Goal: Information Seeking & Learning: Check status

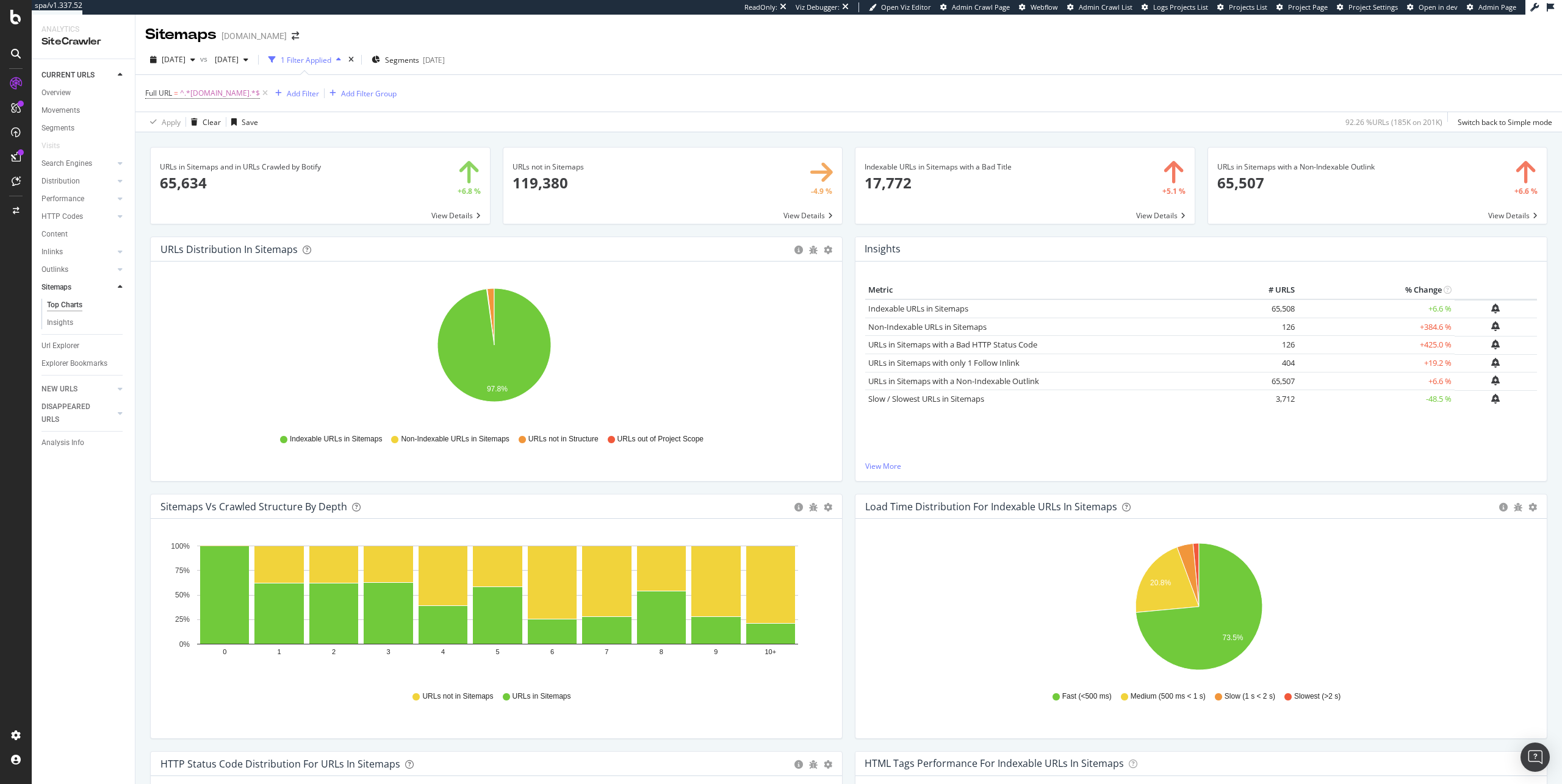
scroll to position [567, 0]
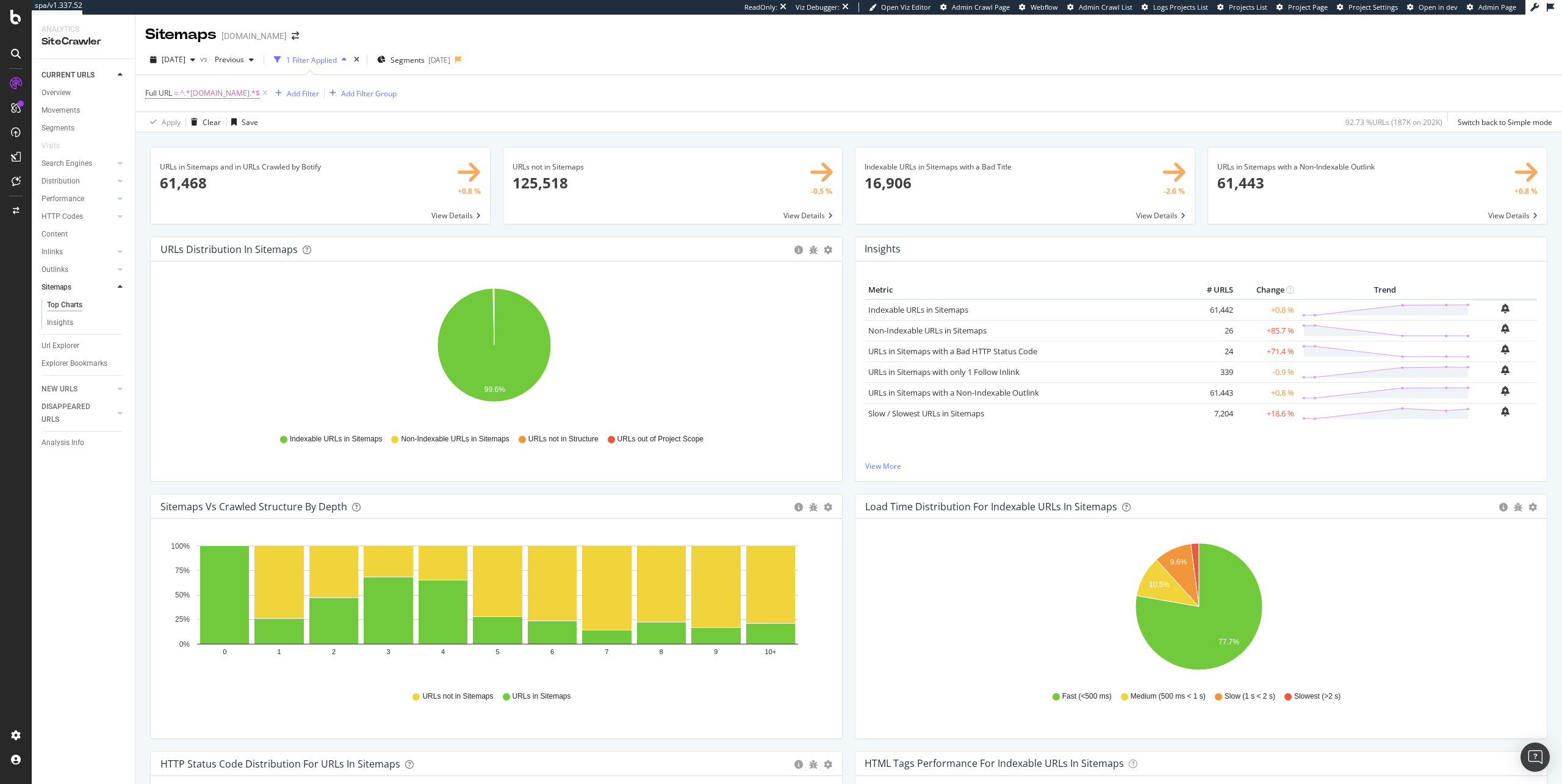
scroll to position [711, 0]
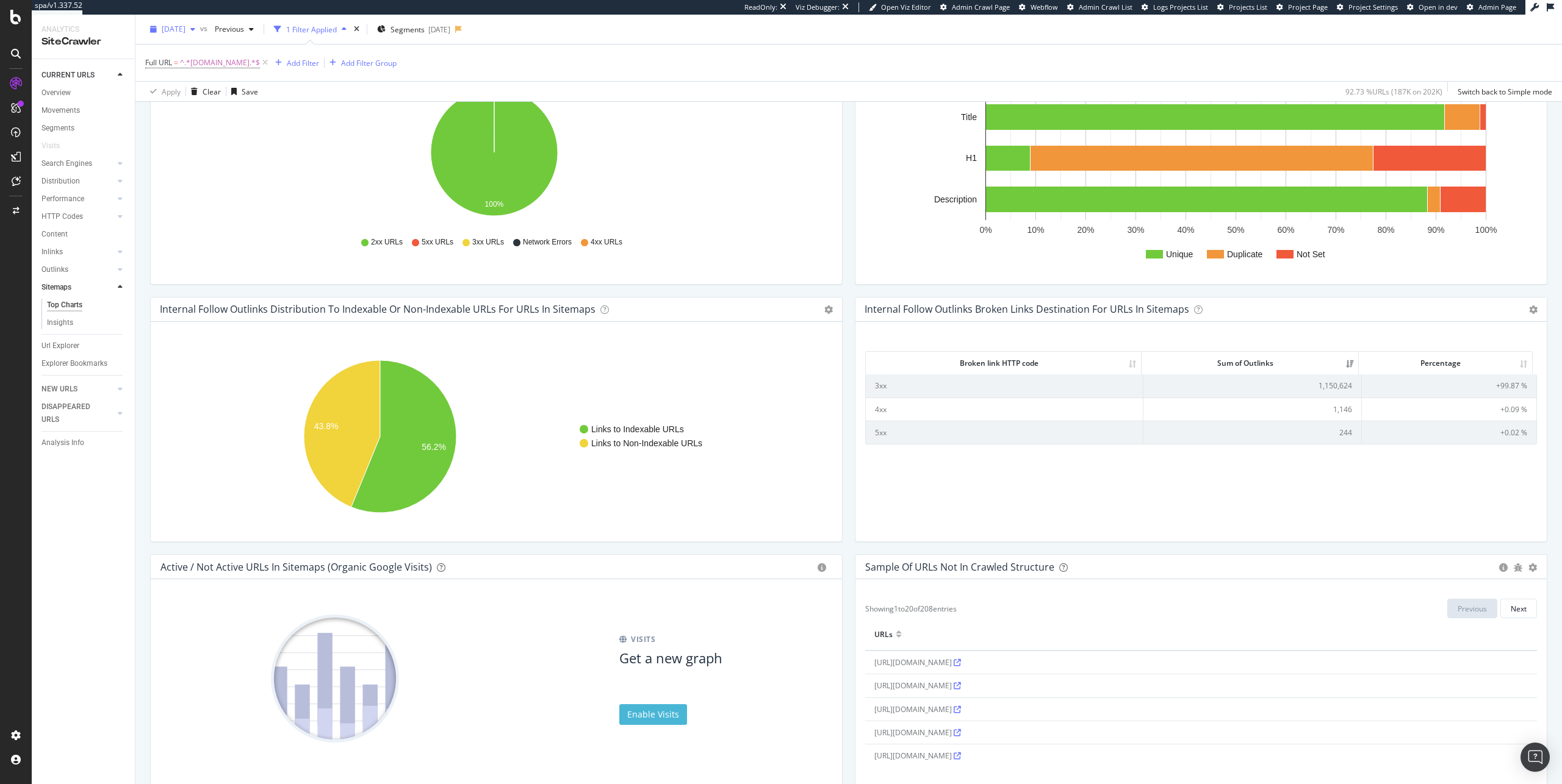
click at [186, 32] on span "[DATE]" at bounding box center [174, 29] width 24 height 10
click at [678, 42] on div "2025 Mar. 11th vs Previous 1 Filter Applied Segments 2025-02-06 Full URL = ^.*w…" at bounding box center [848, 58] width 1426 height 87
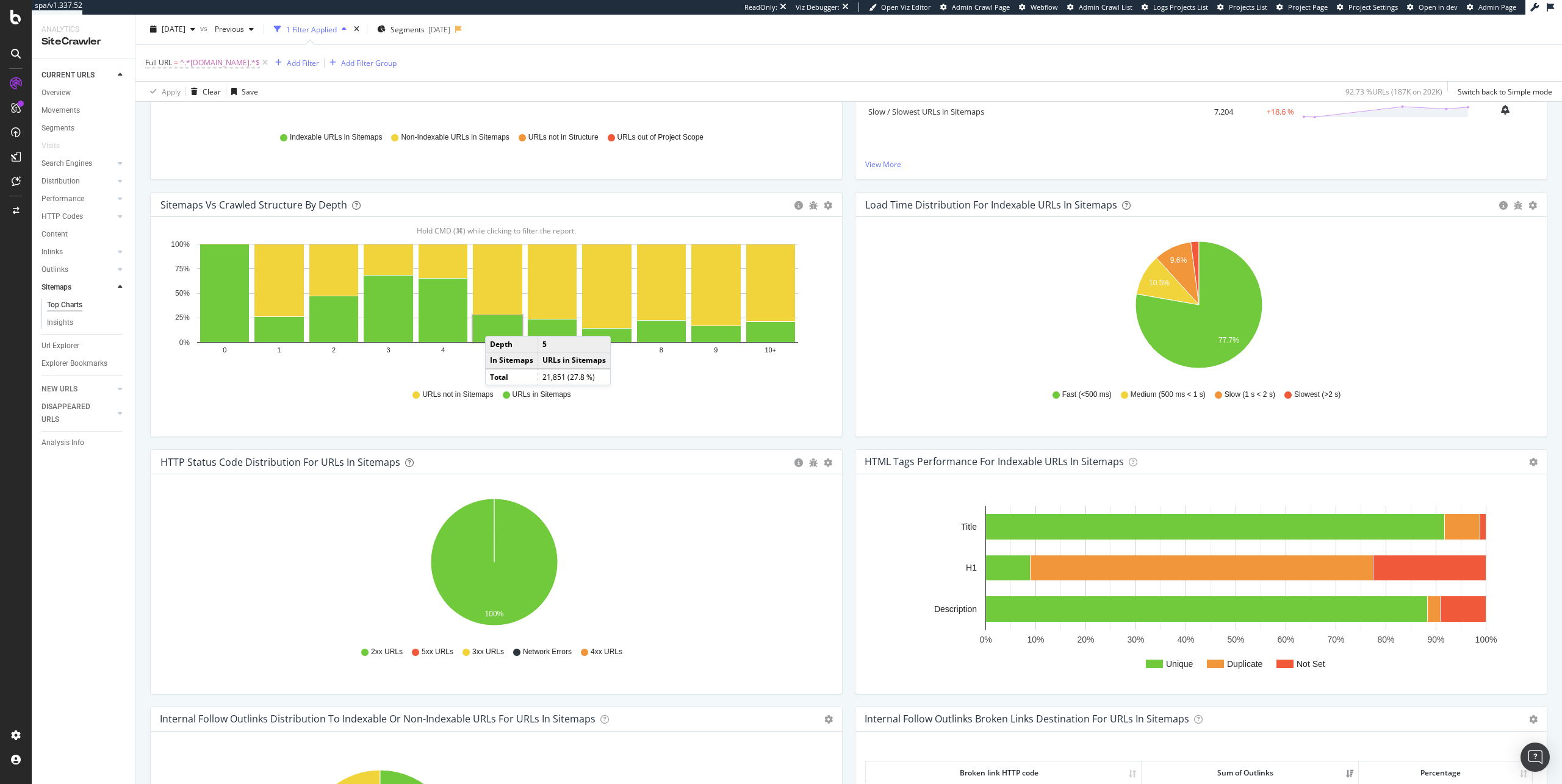
scroll to position [301, 0]
click at [186, 33] on span "2025 Mar. 11th" at bounding box center [174, 29] width 24 height 10
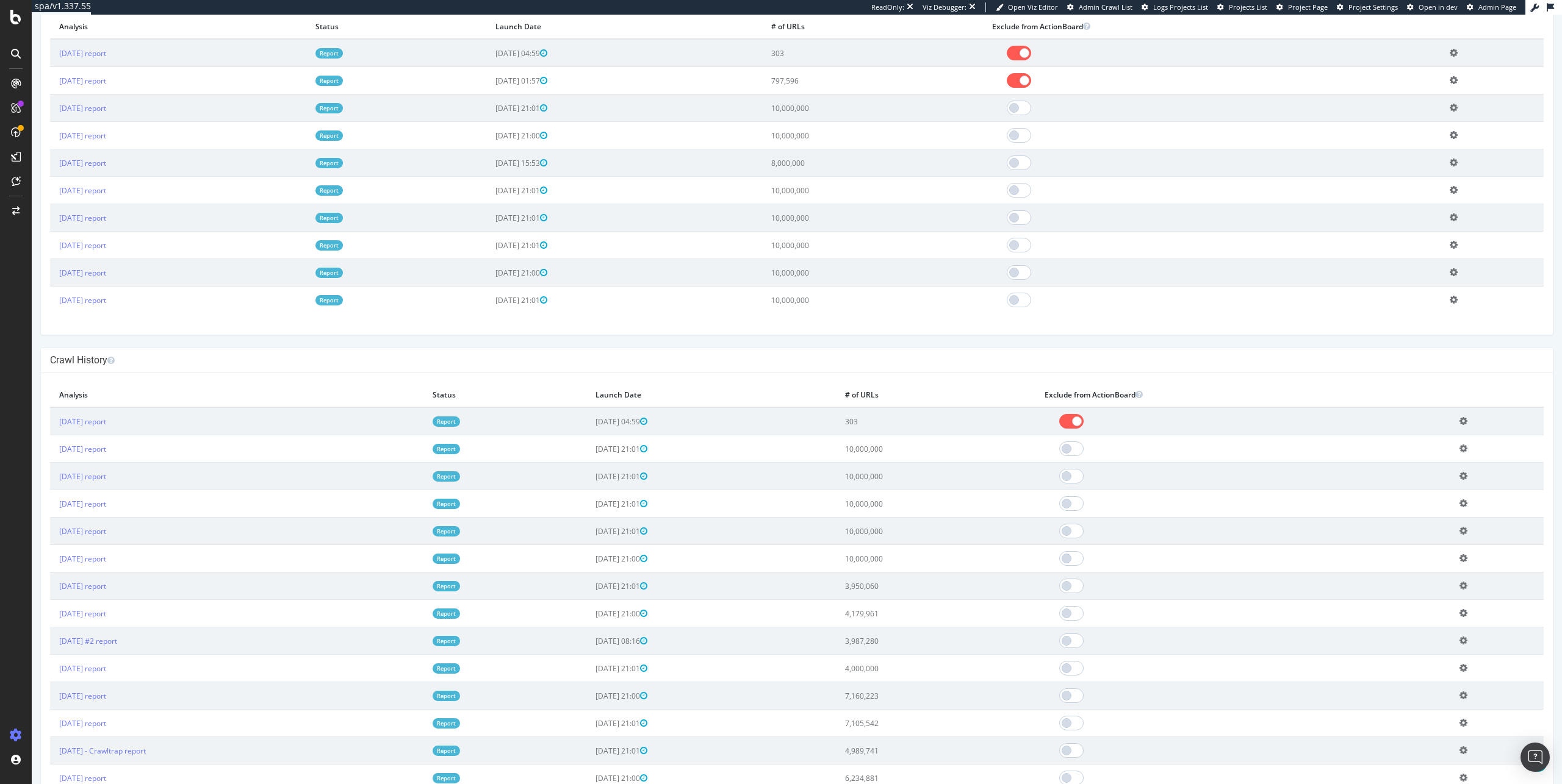
scroll to position [395, 0]
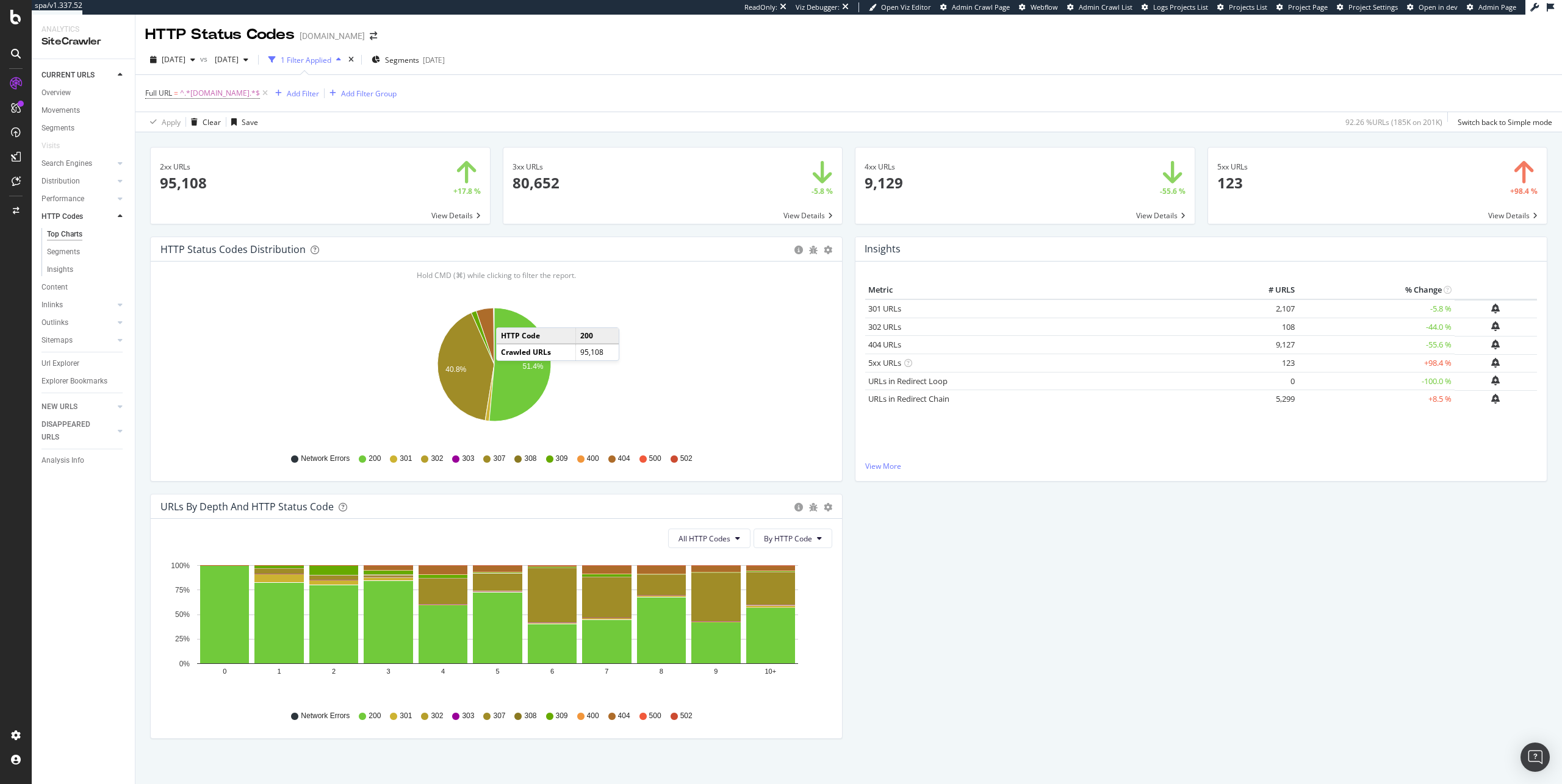
click at [650, 39] on div "HTTP Status Codes hyatt.com" at bounding box center [848, 29] width 1426 height 30
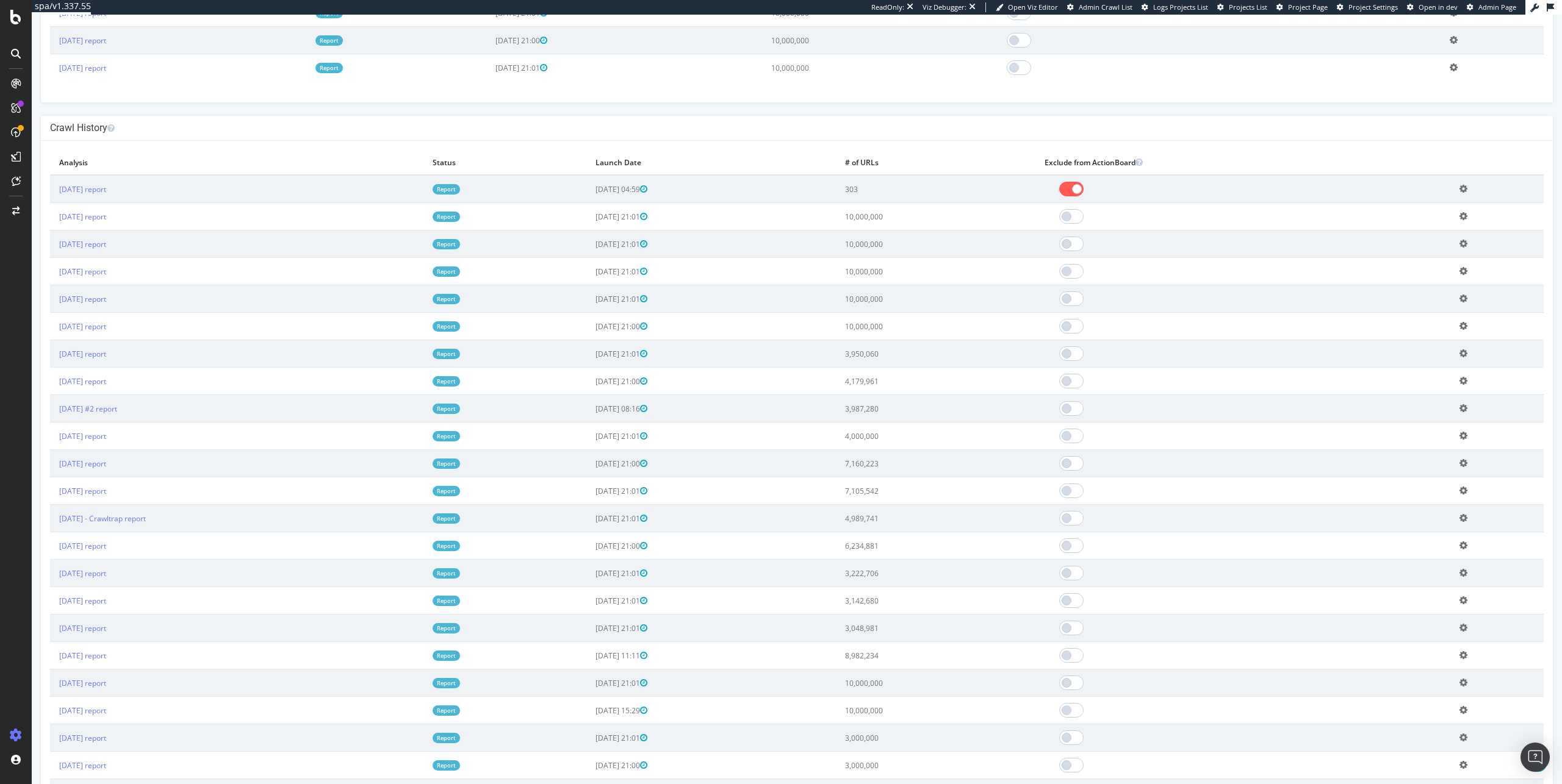
scroll to position [575, 0]
